Goal: Find contact information: Find contact information

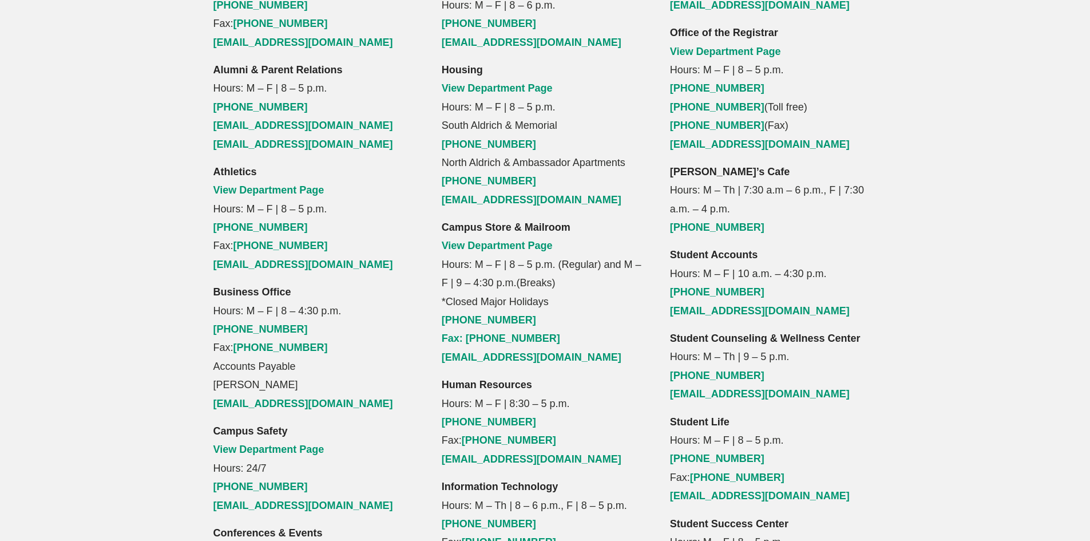
scroll to position [1144, 0]
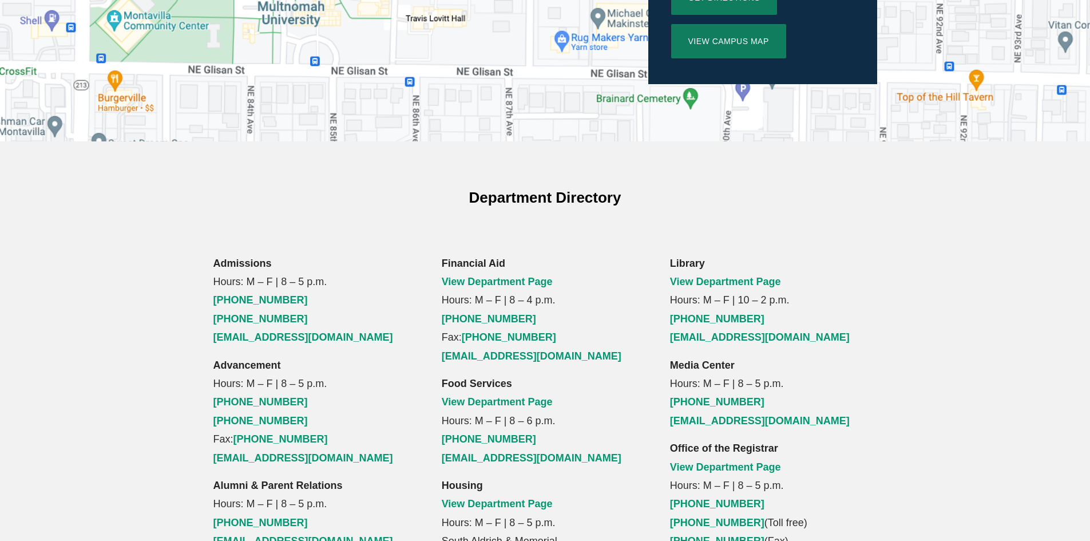
scroll to position [629, 0]
